Goal: Find contact information: Find contact information

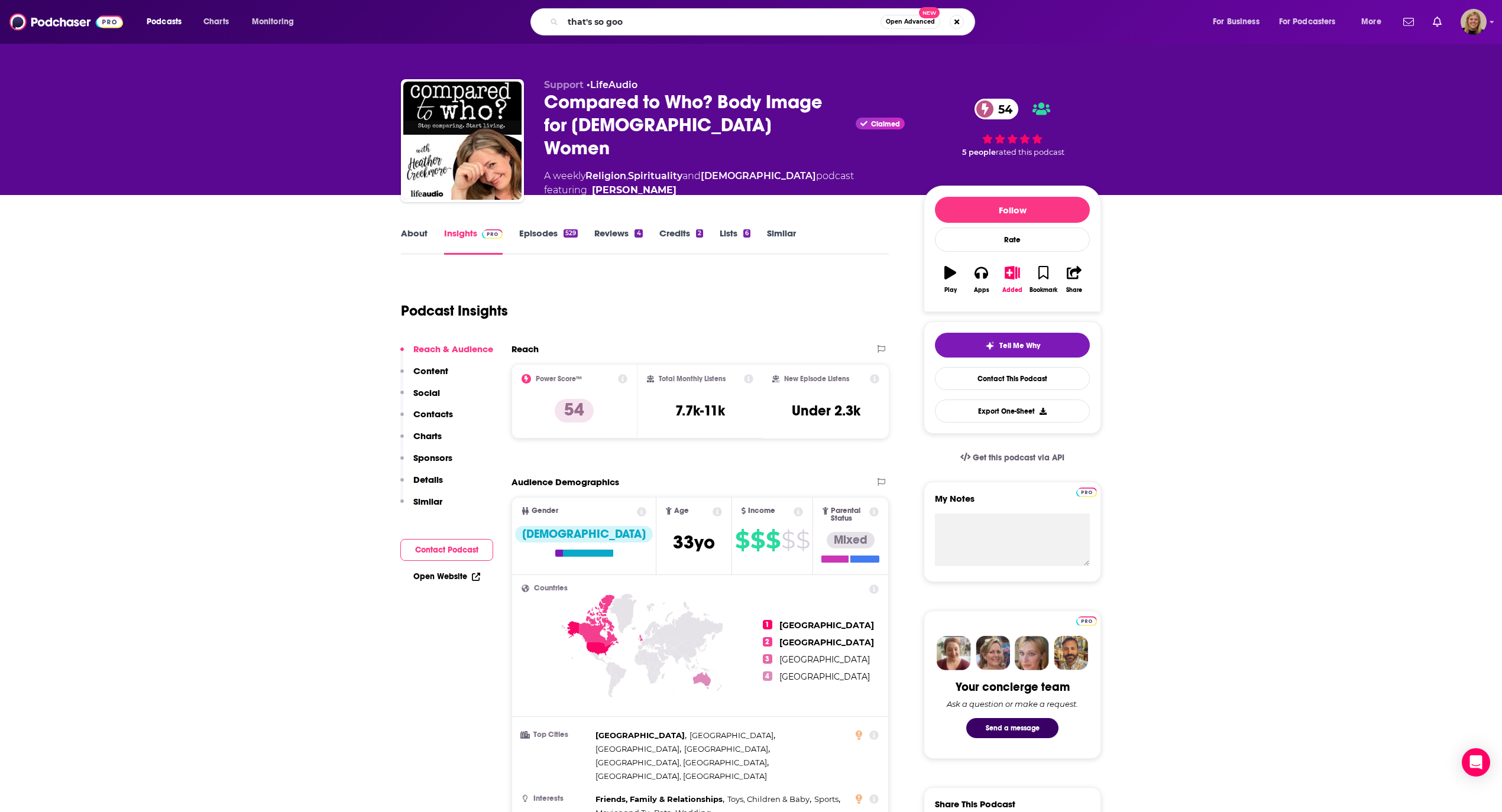
type input "that's so good"
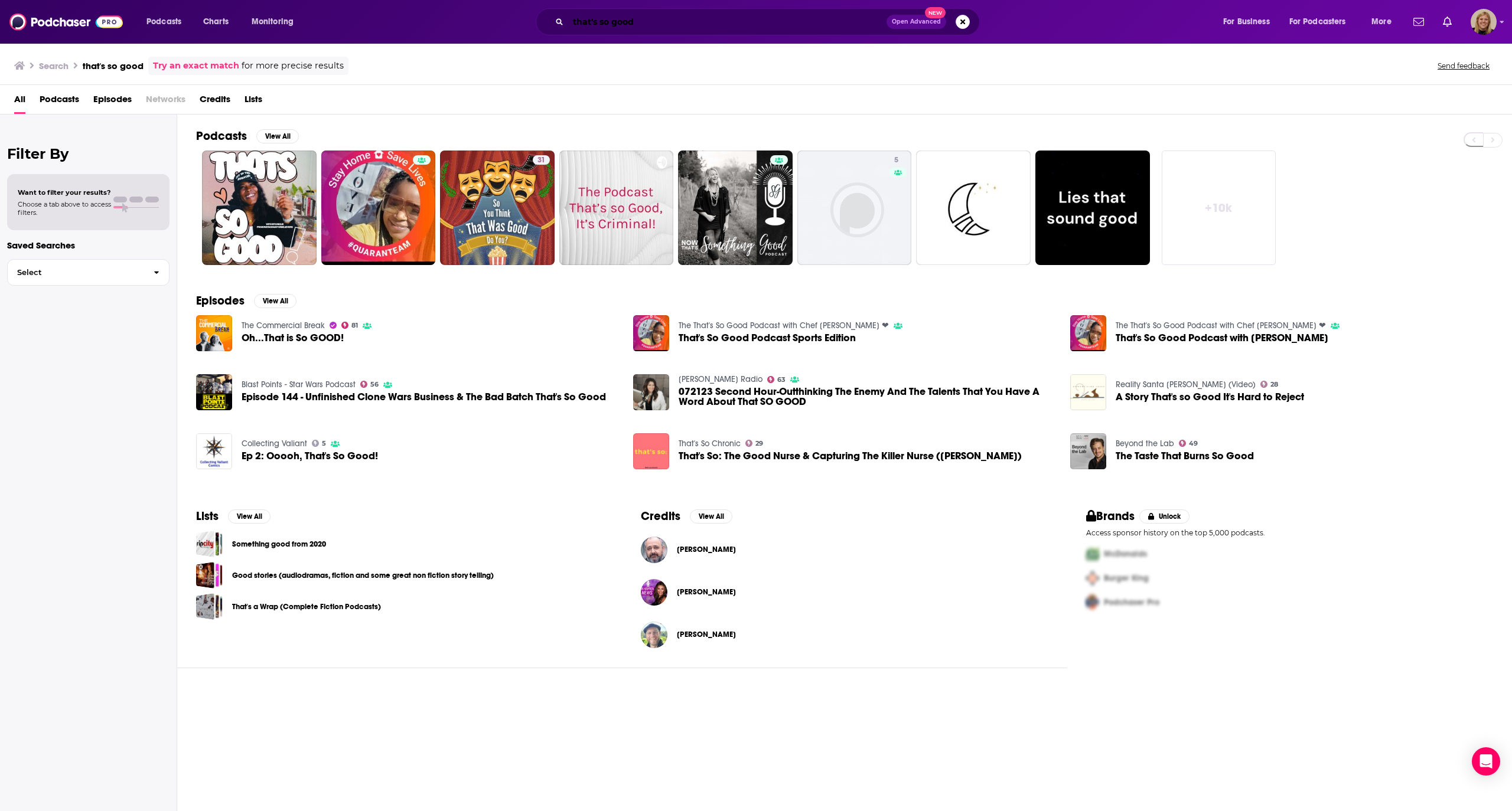
click at [612, 17] on input "that's so good" at bounding box center [727, 22] width 318 height 19
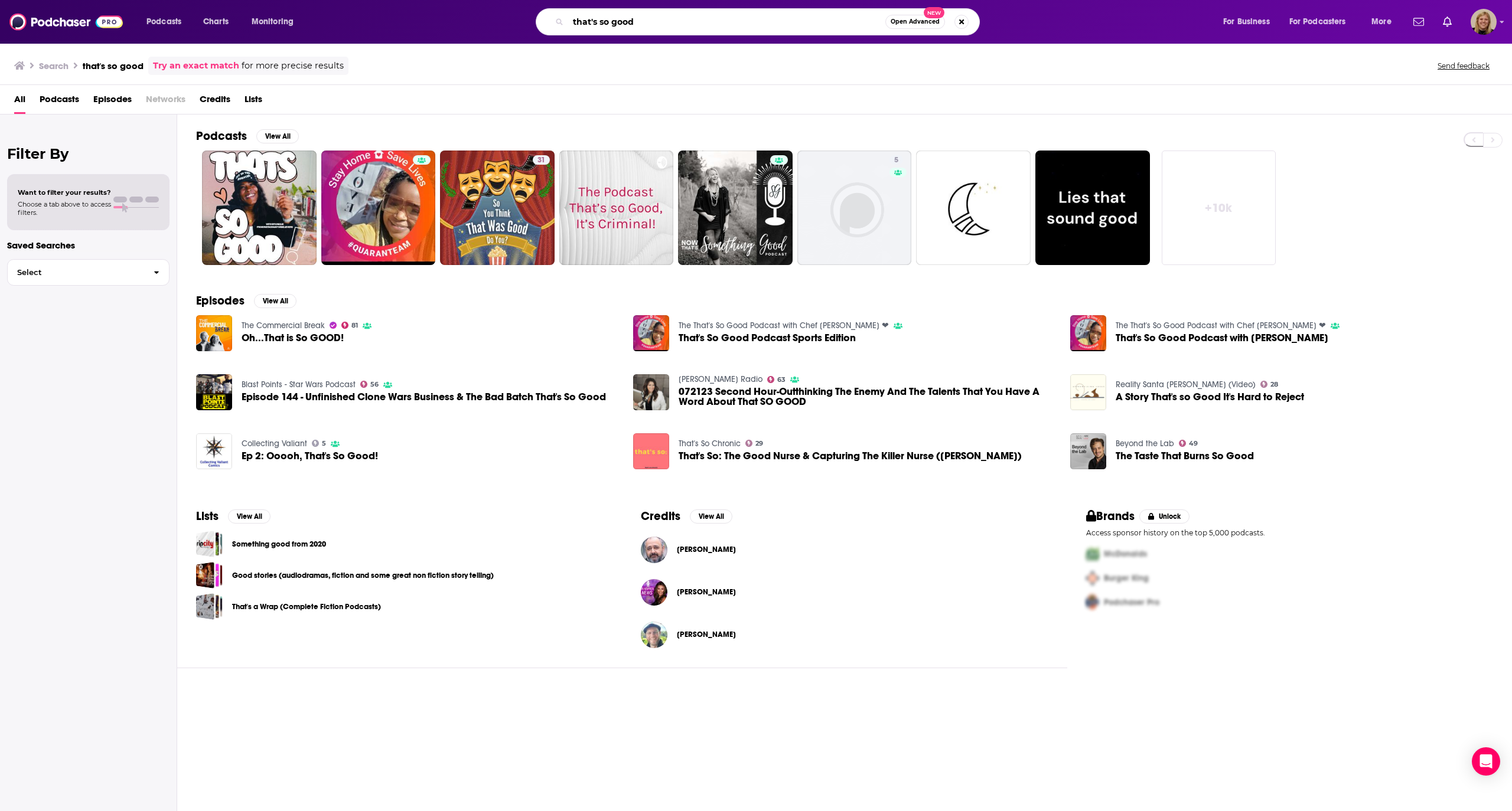
click at [612, 17] on input "that's so good" at bounding box center [726, 22] width 317 height 19
type input "whoa that's good"
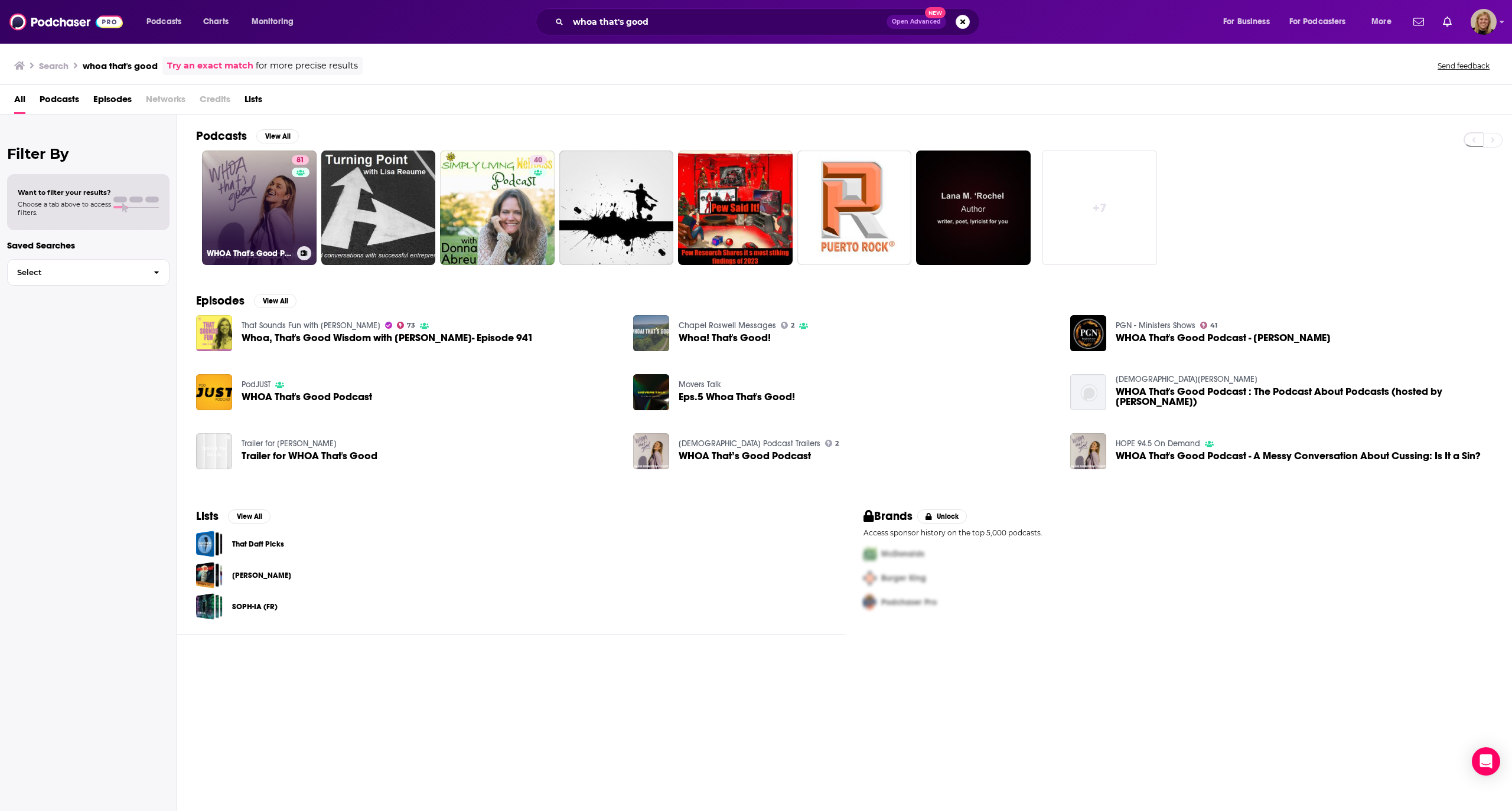
click at [261, 211] on link "81 WHOA That's Good Podcast" at bounding box center [259, 208] width 114 height 114
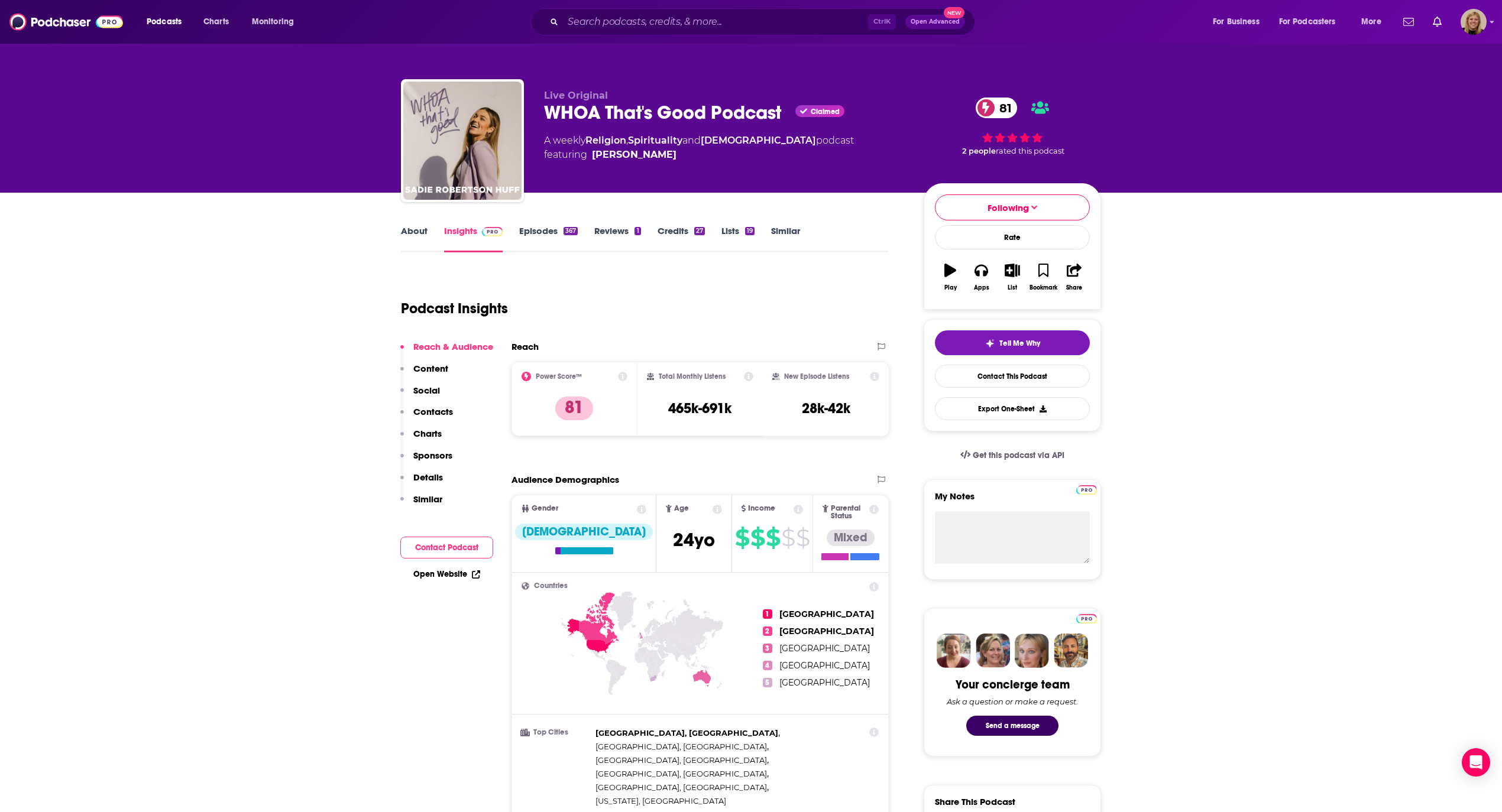
click at [408, 230] on link "About" at bounding box center [414, 238] width 27 height 27
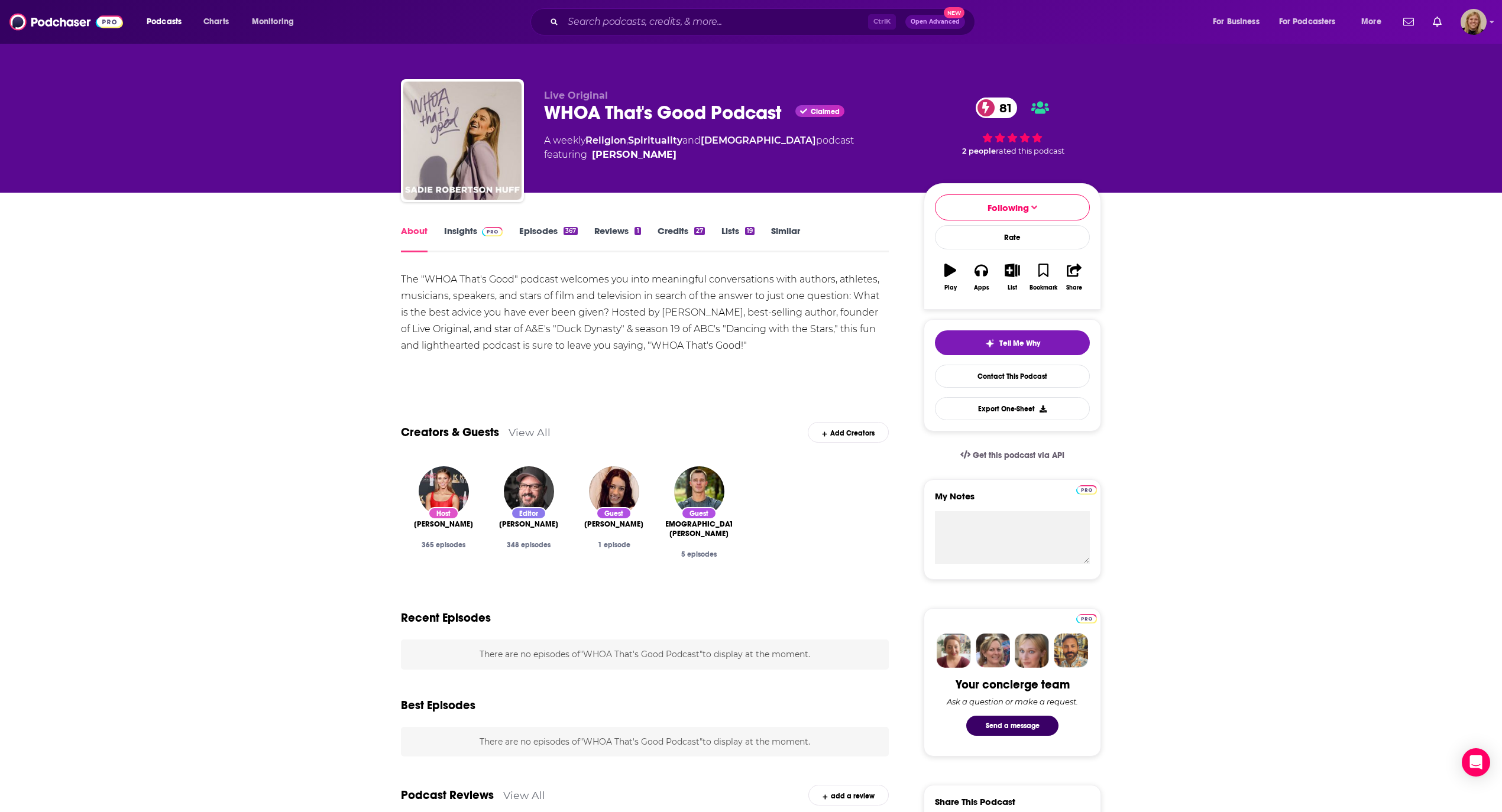
click at [543, 234] on link "Episodes 367" at bounding box center [548, 238] width 59 height 27
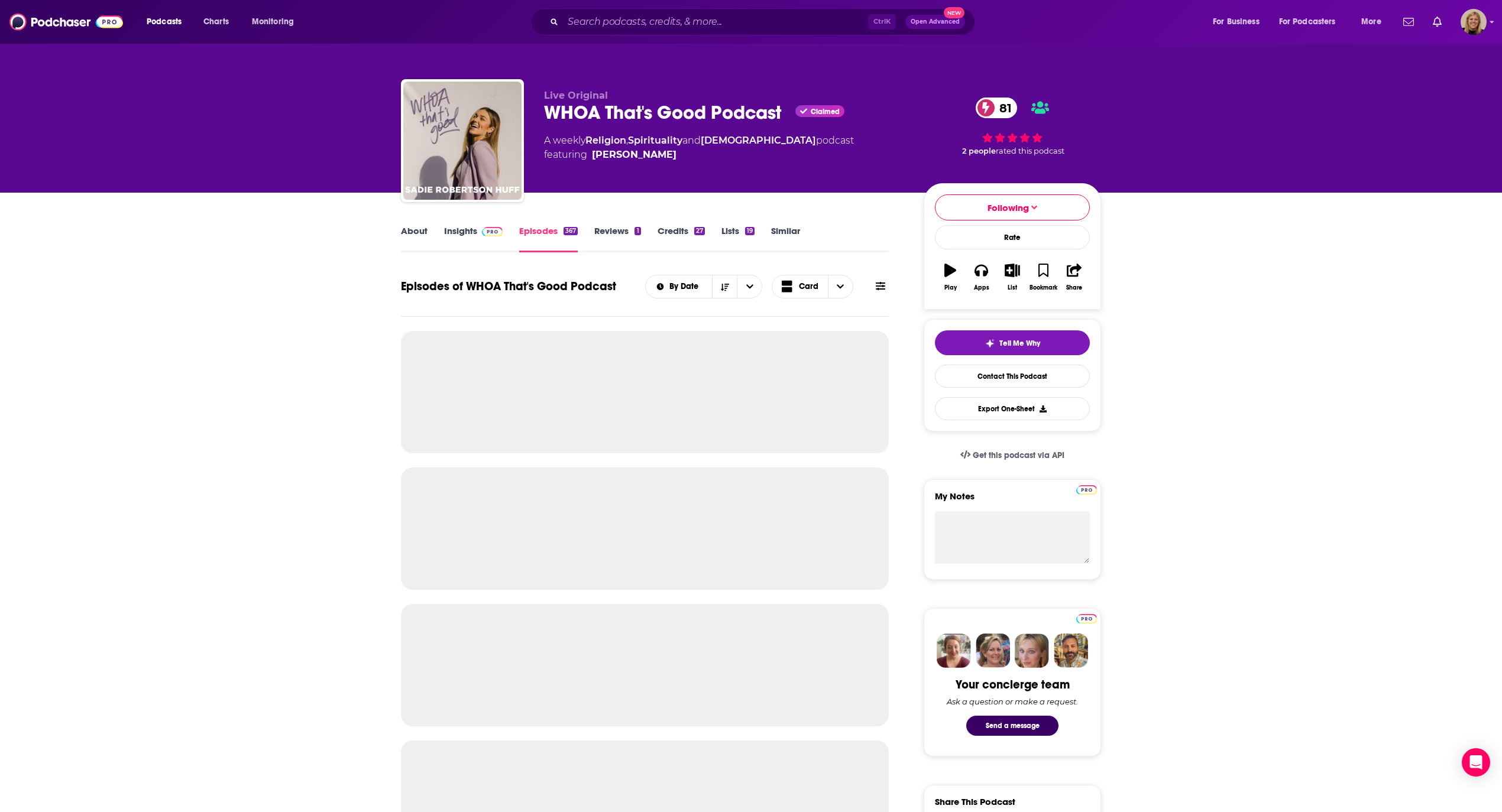
click at [462, 234] on link "Insights" at bounding box center [473, 238] width 59 height 27
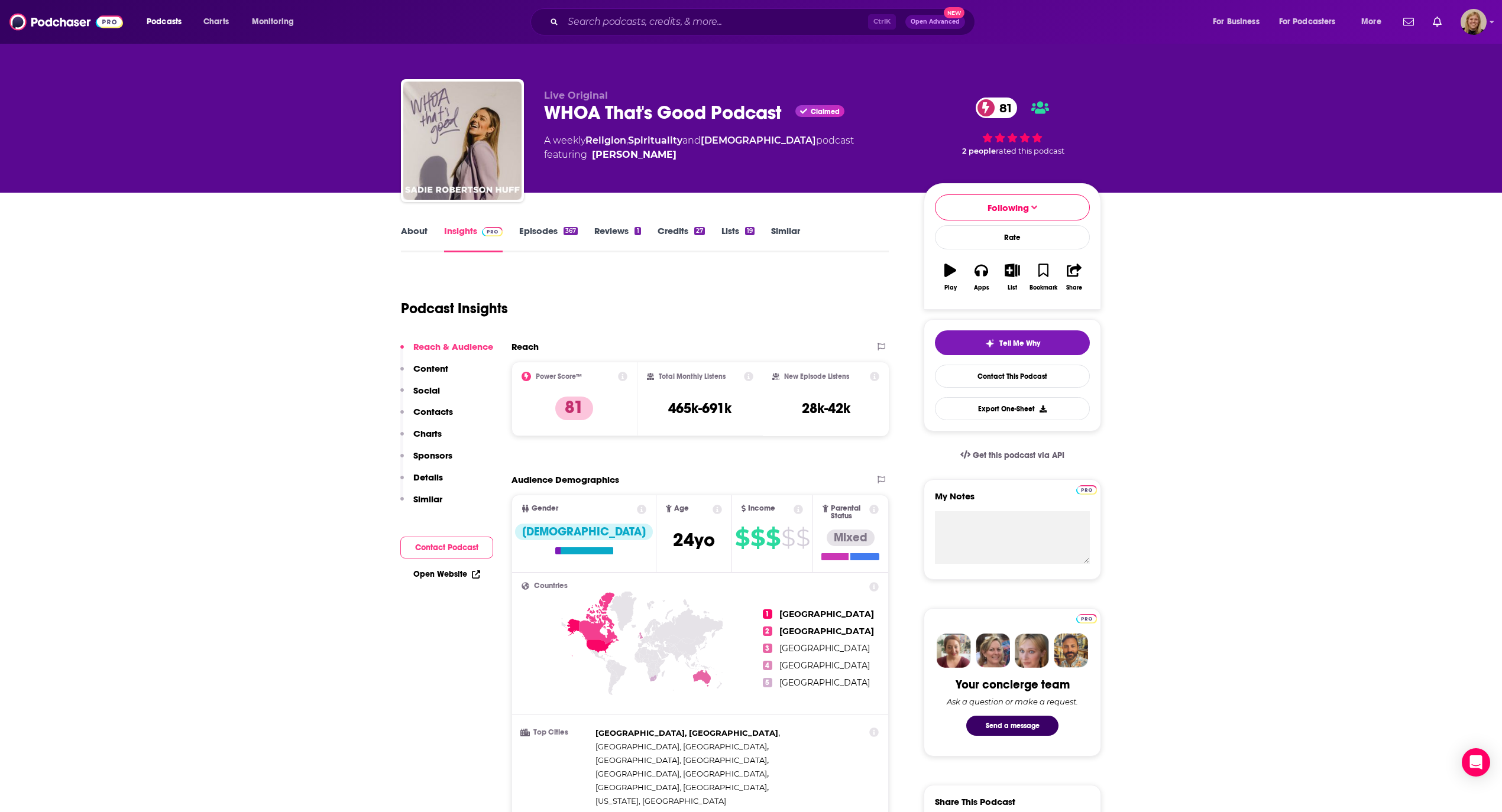
click at [459, 542] on button "Contact Podcast" at bounding box center [447, 547] width 93 height 22
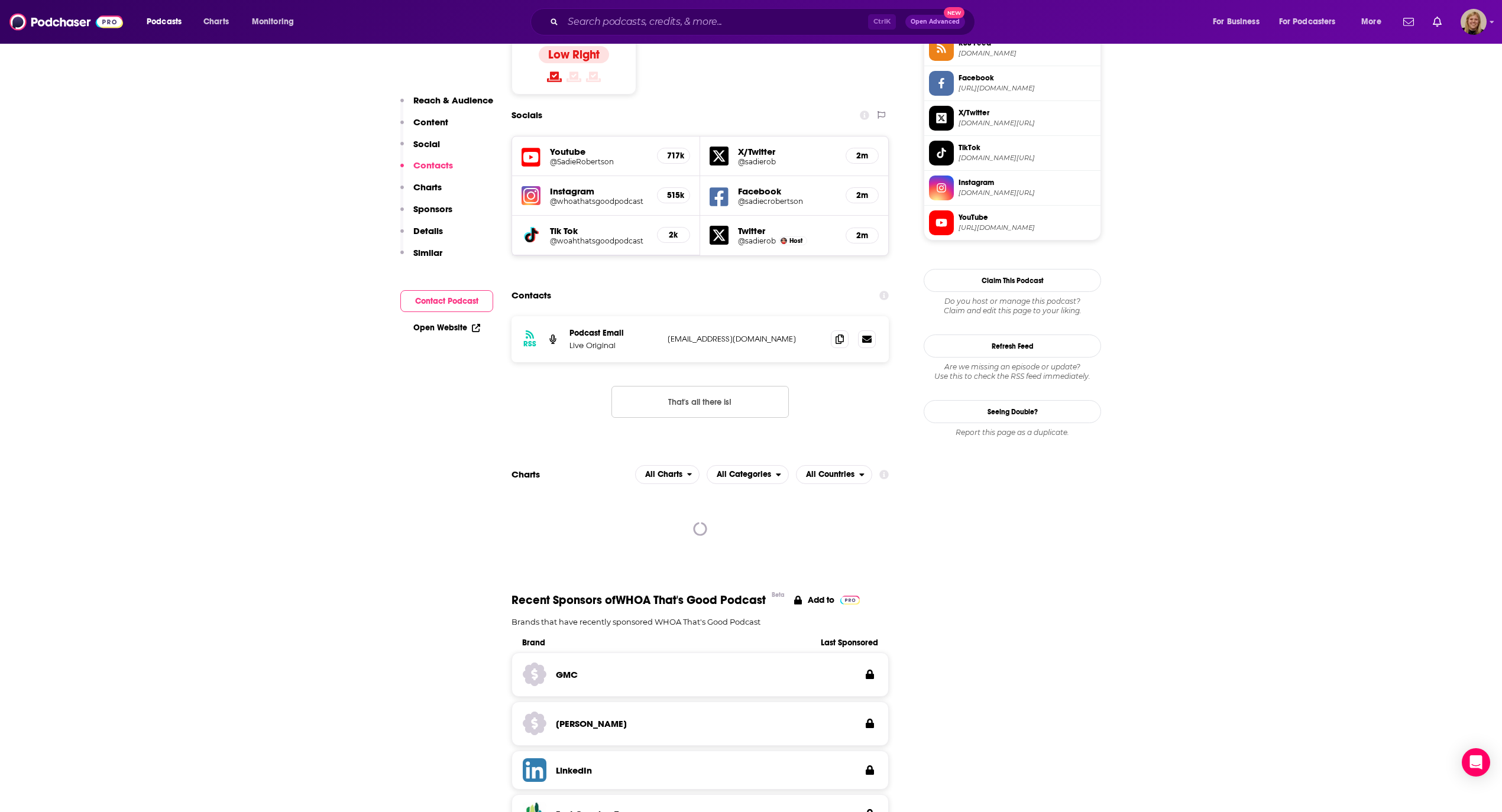
scroll to position [1053, 0]
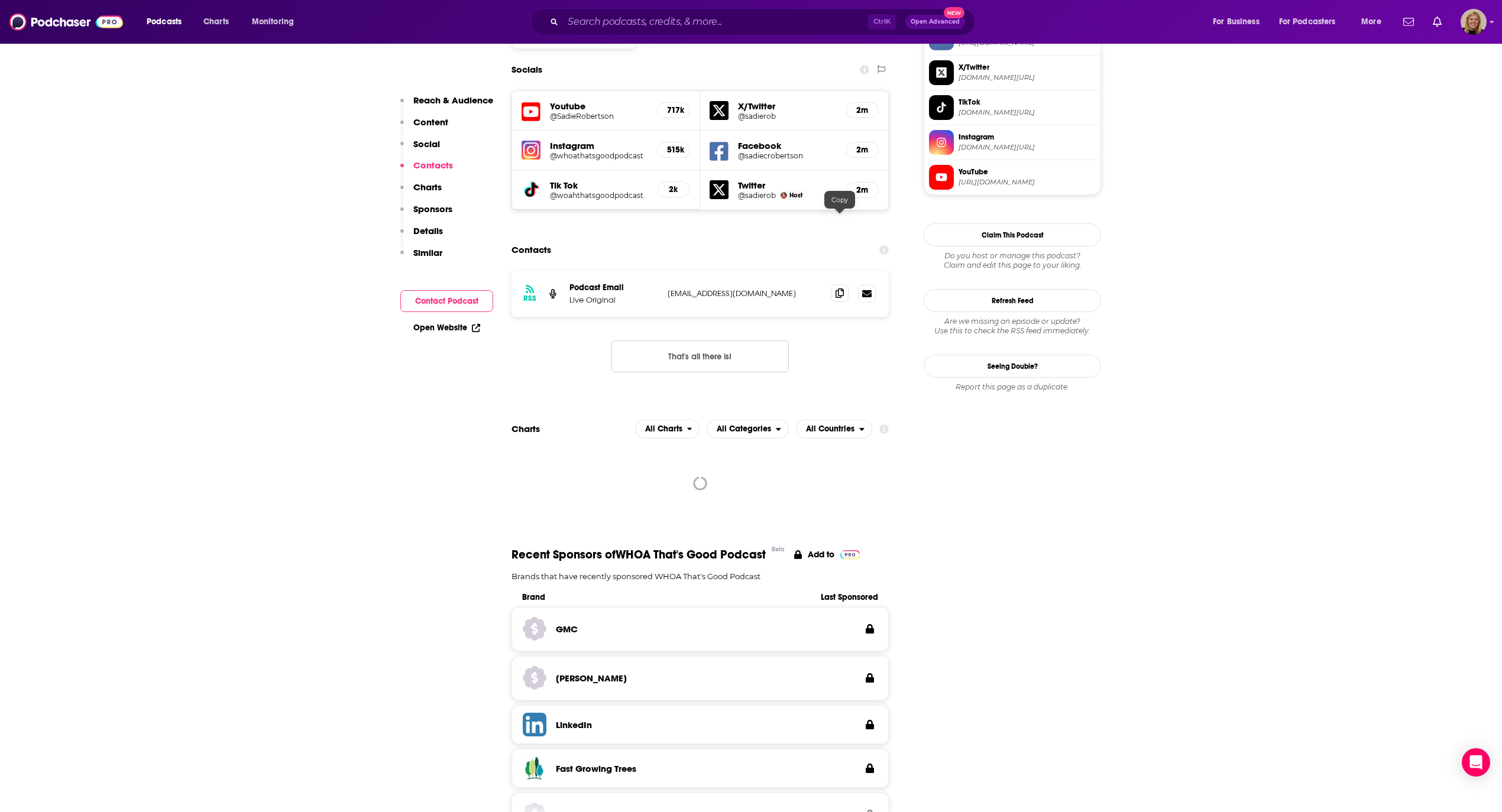
click at [844, 284] on span at bounding box center [840, 293] width 18 height 18
